Goal: Check status

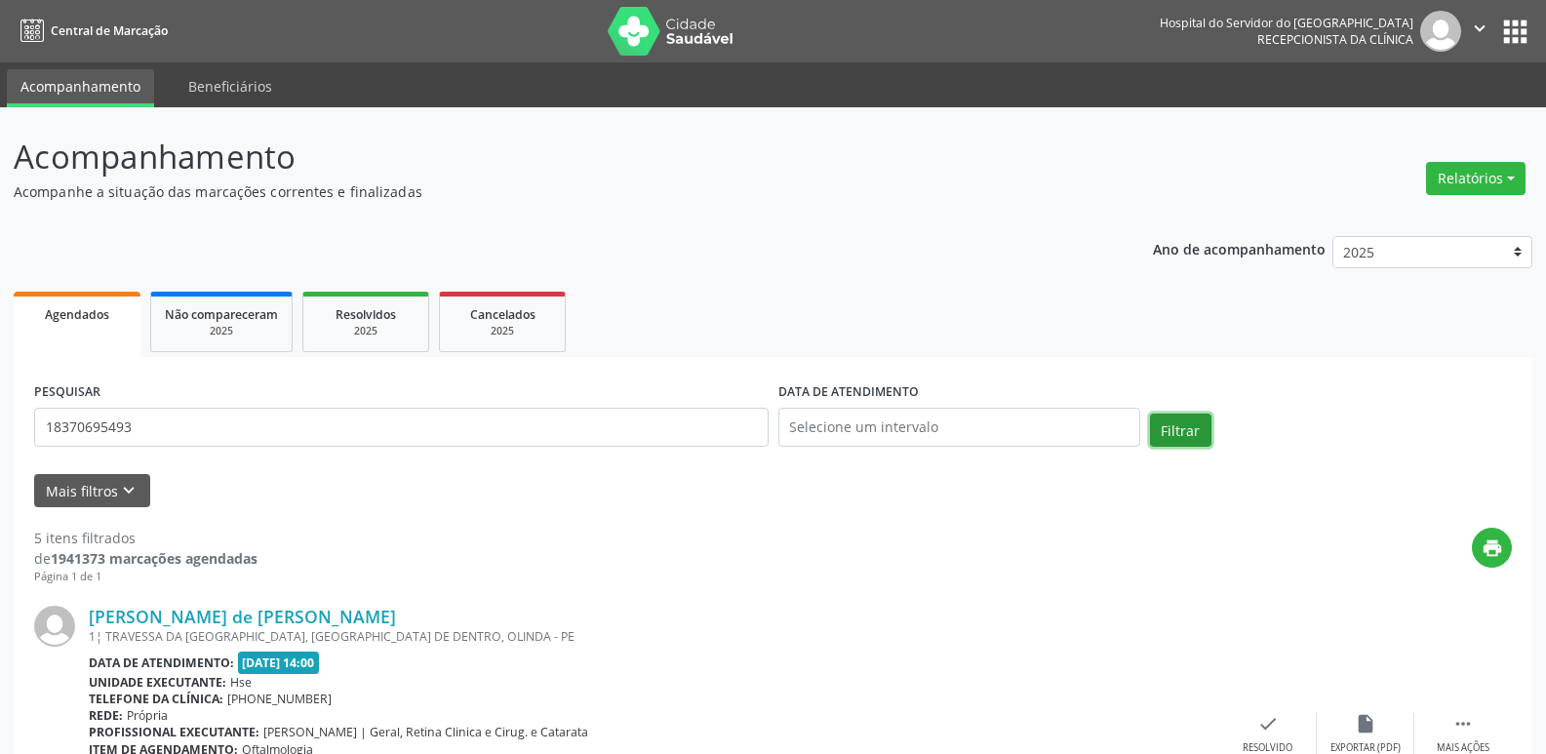
click at [1164, 434] on button "Filtrar" at bounding box center [1180, 430] width 61 height 33
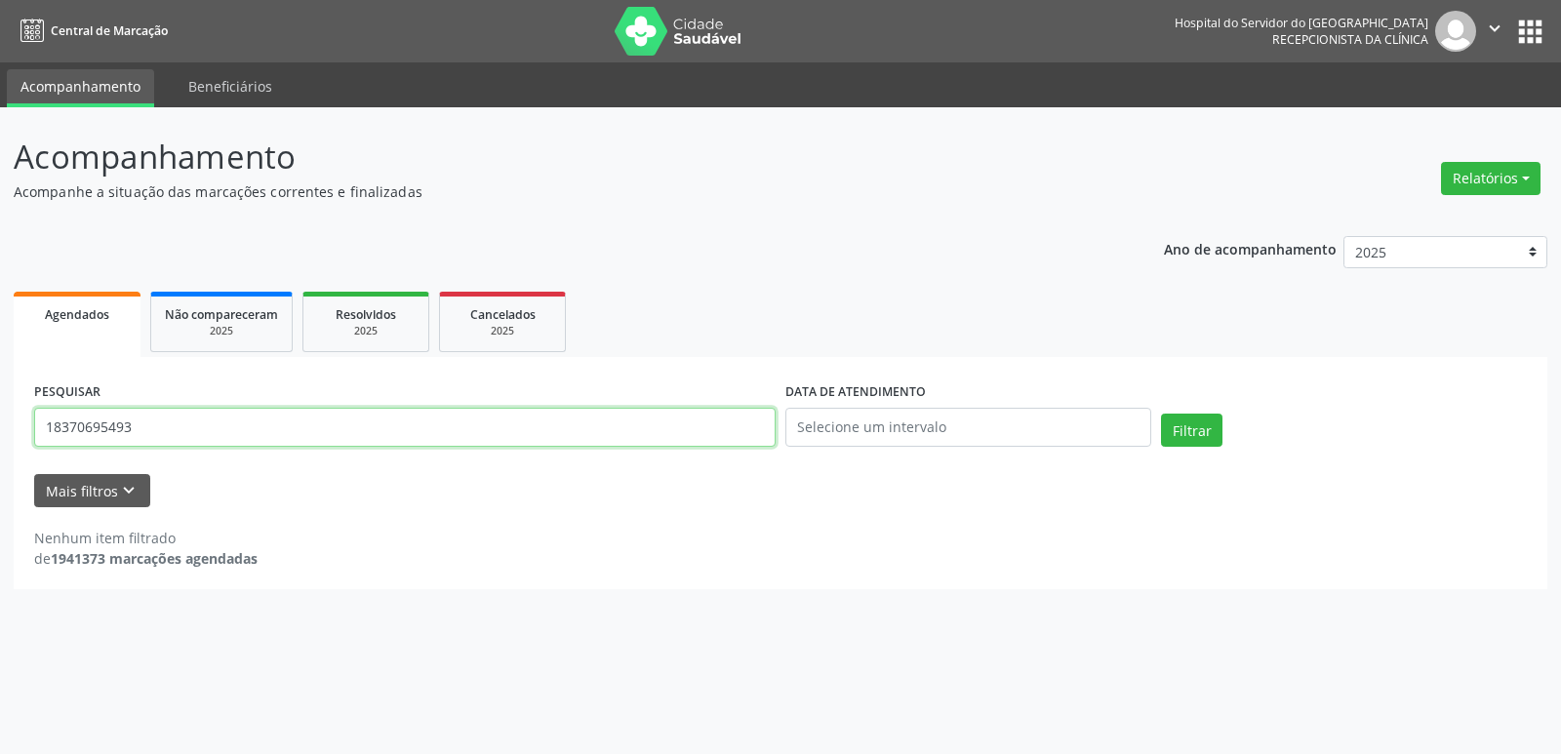
click at [135, 427] on input "18370695493" at bounding box center [404, 427] width 741 height 39
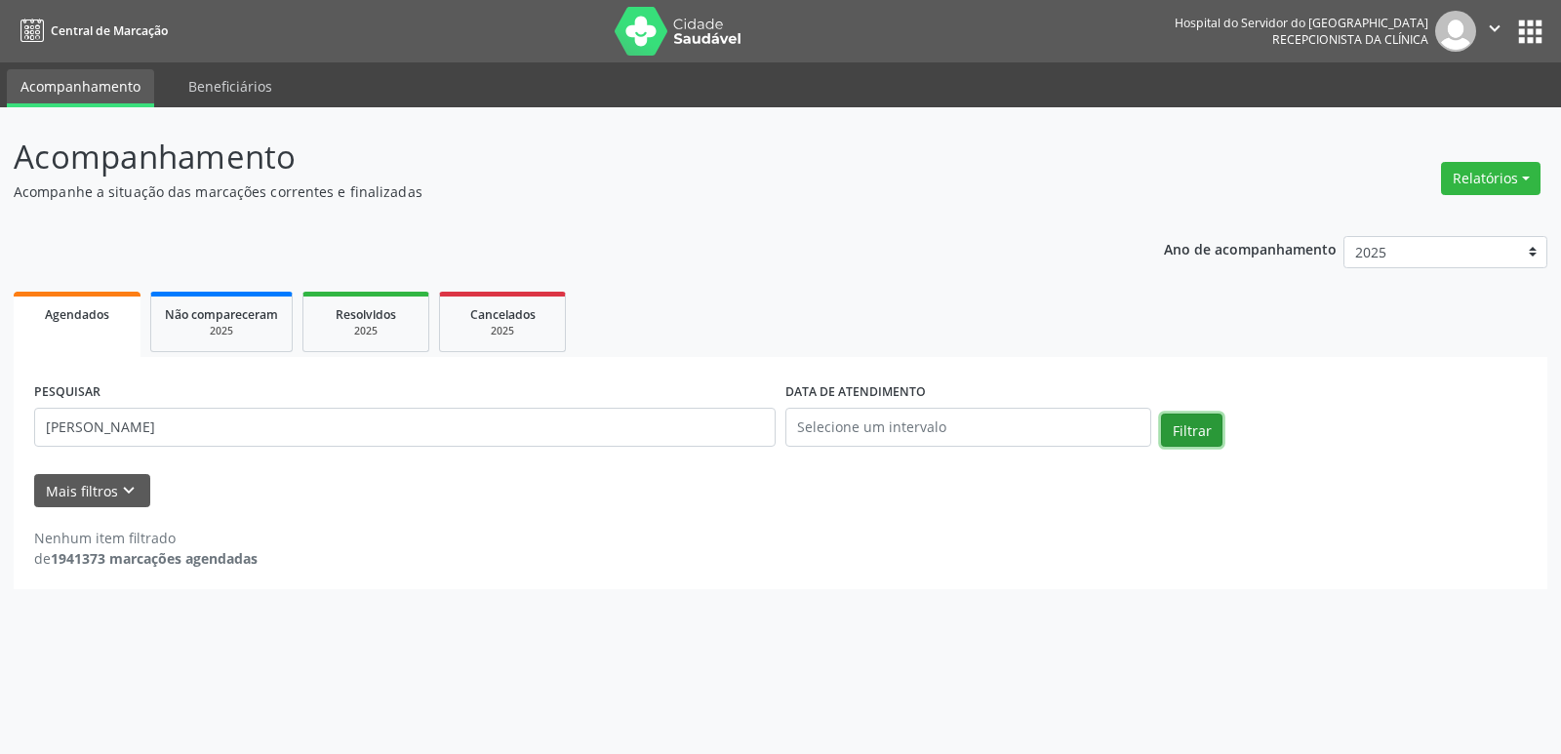
click at [1192, 433] on button "Filtrar" at bounding box center [1191, 430] width 61 height 33
click at [243, 424] on input "[PERSON_NAME]" at bounding box center [404, 427] width 741 height 39
click at [243, 419] on input "[PERSON_NAME]" at bounding box center [404, 427] width 741 height 39
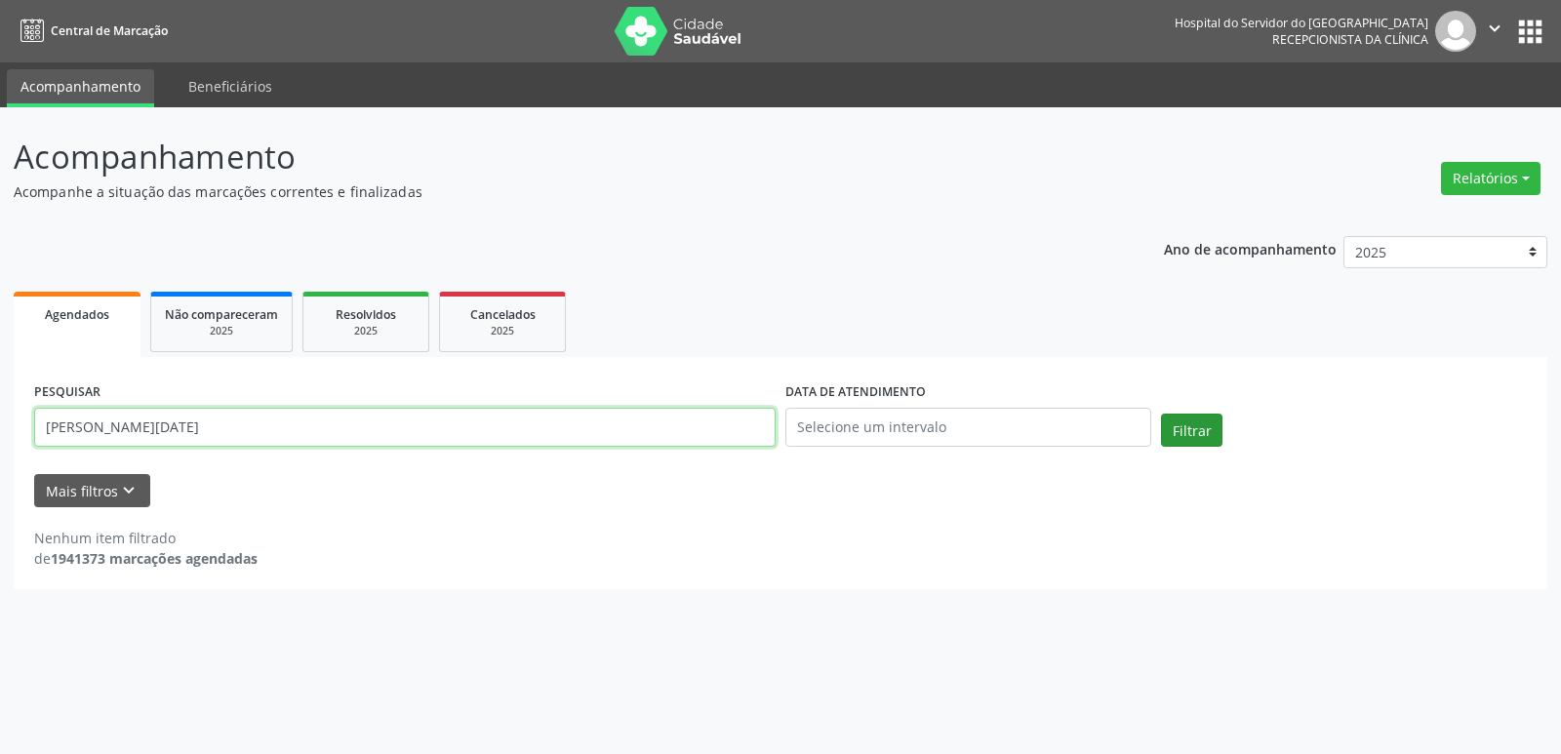
type input "[PERSON_NAME][DATE]"
click at [1187, 430] on button "Filtrar" at bounding box center [1191, 430] width 61 height 33
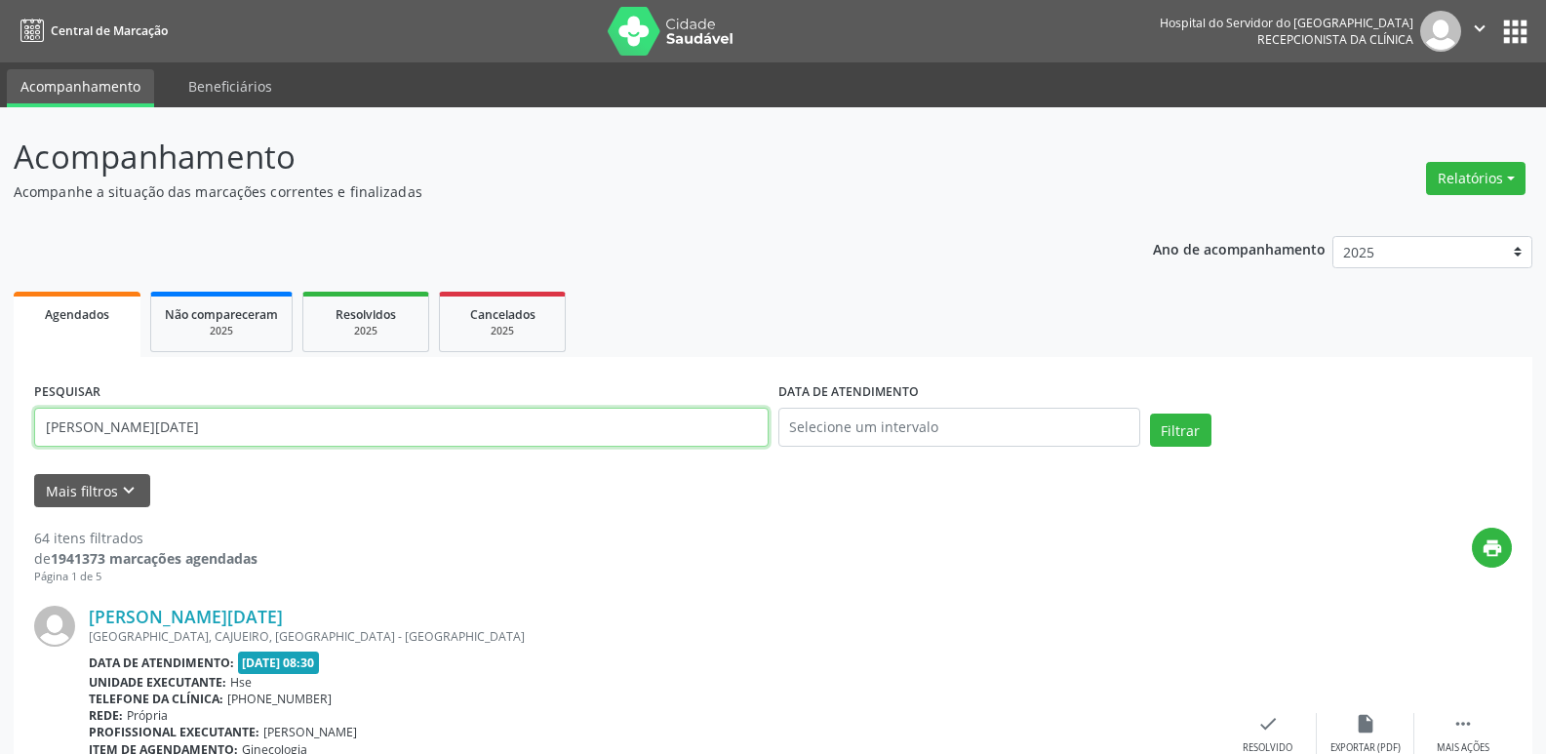
click at [203, 436] on input "[PERSON_NAME][DATE]" at bounding box center [401, 427] width 734 height 39
